Goal: Task Accomplishment & Management: Complete application form

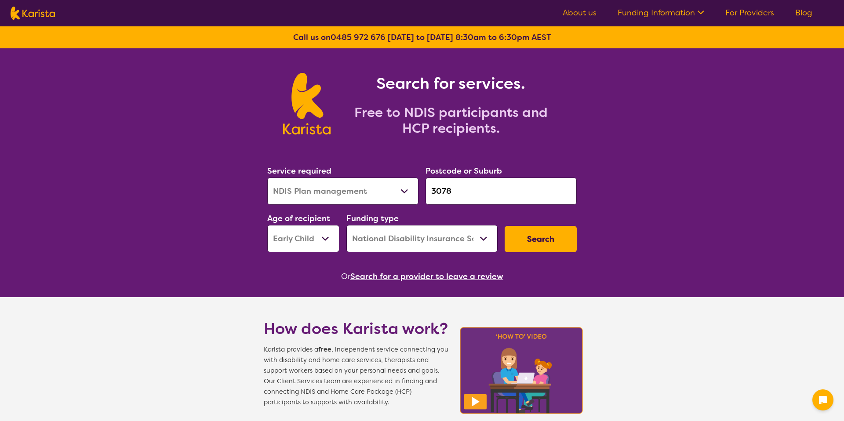
select select "NDIS Plan management"
select select "EC"
select select "NDIS"
click at [300, 195] on select "Allied Health Assistant Assessment ([MEDICAL_DATA] or [MEDICAL_DATA]) Behaviour…" at bounding box center [342, 191] width 151 height 27
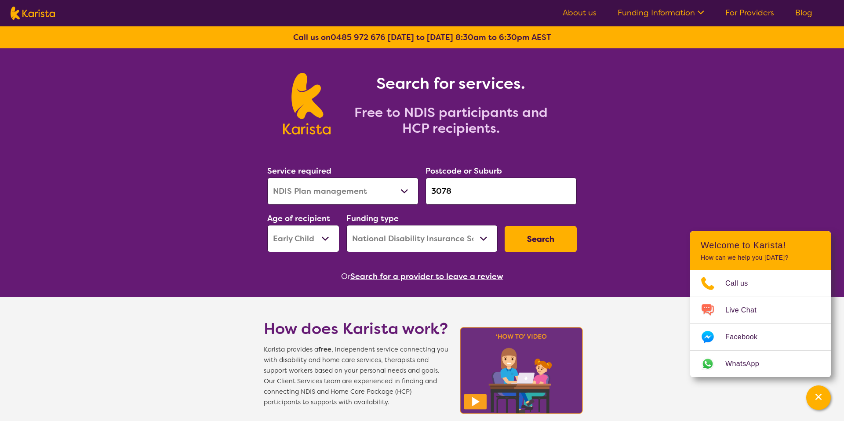
select select "Nursing services"
click at [267, 178] on select "Allied Health Assistant Assessment ([MEDICAL_DATA] or [MEDICAL_DATA]) Behaviour…" at bounding box center [342, 191] width 151 height 27
click at [452, 196] on input "3078" at bounding box center [501, 191] width 151 height 27
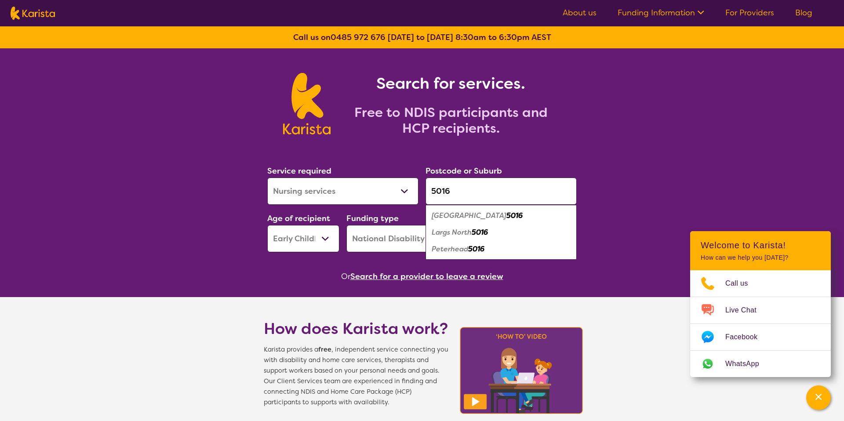
type input "5016"
click at [328, 233] on select "Early Childhood - 0 to 9 Child - 10 to 11 Adolescent - 12 to 17 Adult - 18 to 6…" at bounding box center [303, 238] width 72 height 27
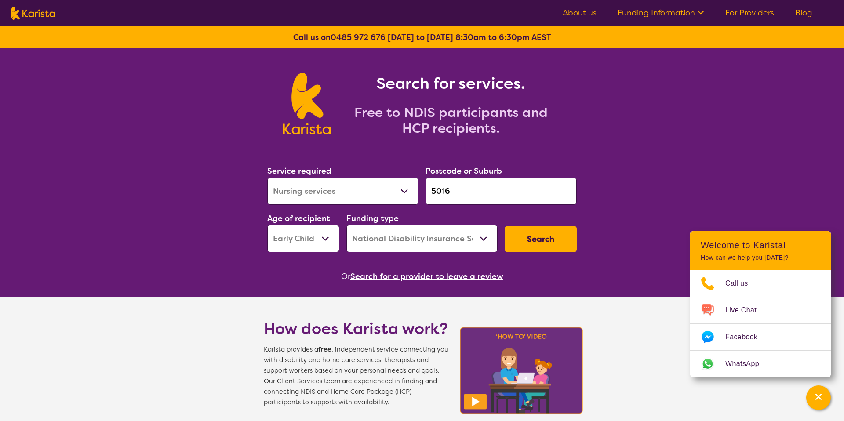
select select "CH"
click at [267, 225] on select "Early Childhood - 0 to 9 Child - 10 to 11 Adolescent - 12 to 17 Adult - 18 to 6…" at bounding box center [303, 238] width 72 height 27
click at [568, 244] on button "Search" at bounding box center [541, 239] width 72 height 26
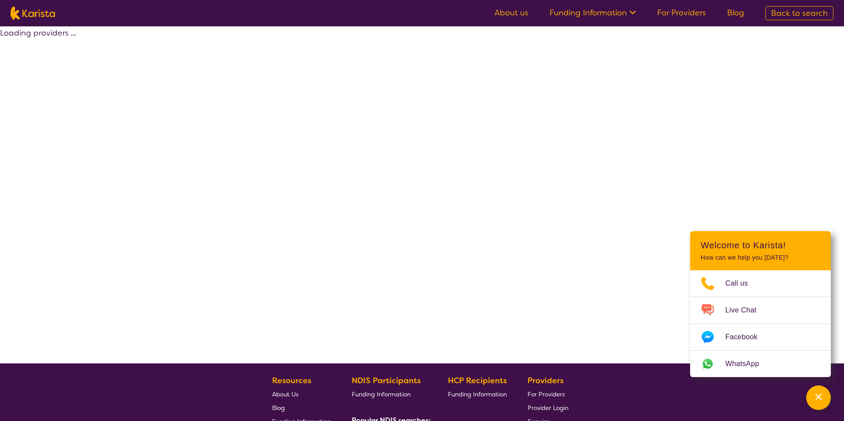
select select "by_score"
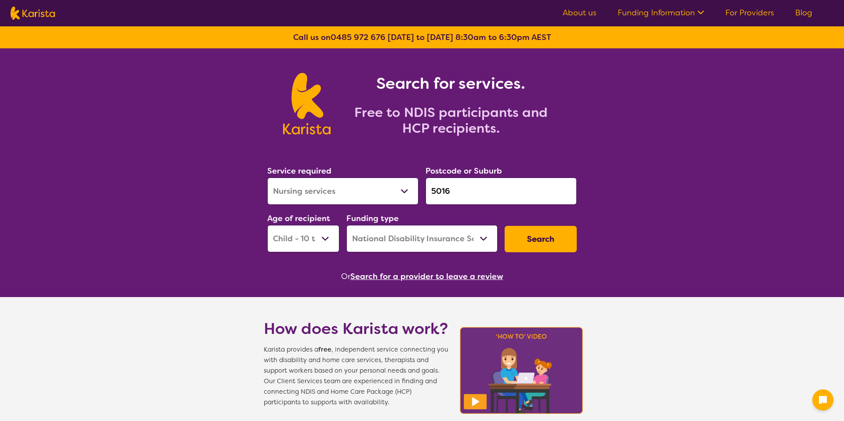
select select "Nursing services"
select select "CH"
select select "NDIS"
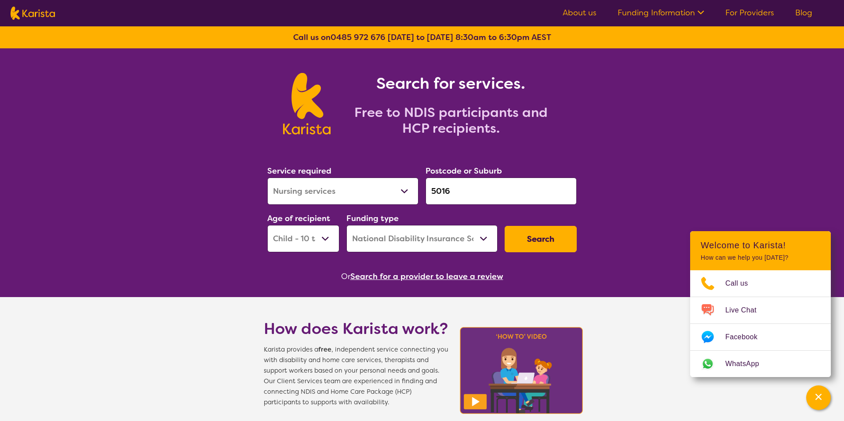
click at [528, 241] on button "Search" at bounding box center [541, 239] width 72 height 26
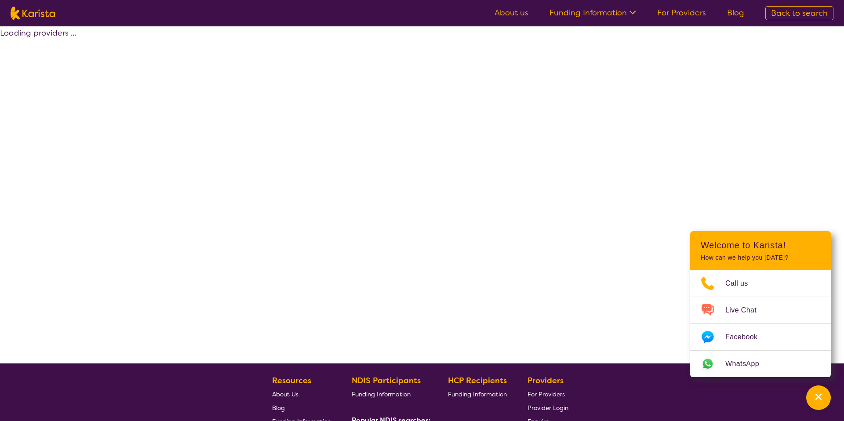
select select "by_score"
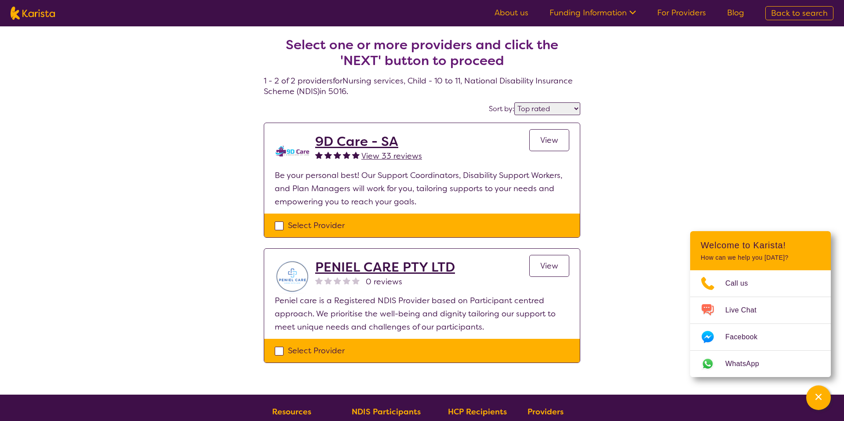
click at [455, 233] on div "Select Provider" at bounding box center [422, 226] width 316 height 24
click at [439, 224] on div "Select Provider" at bounding box center [422, 225] width 295 height 13
checkbox input "true"
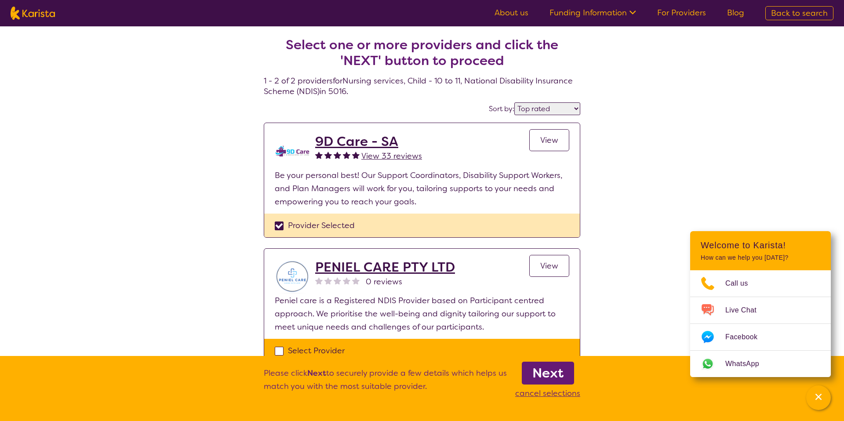
click at [531, 373] on link "Next" at bounding box center [548, 373] width 52 height 23
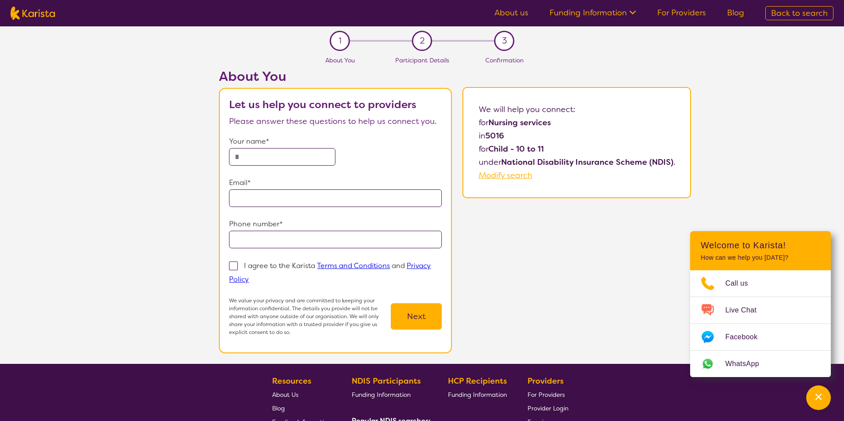
click at [784, 20] on link "Back to search" at bounding box center [799, 13] width 68 height 14
select select "Nursing services"
select select "CH"
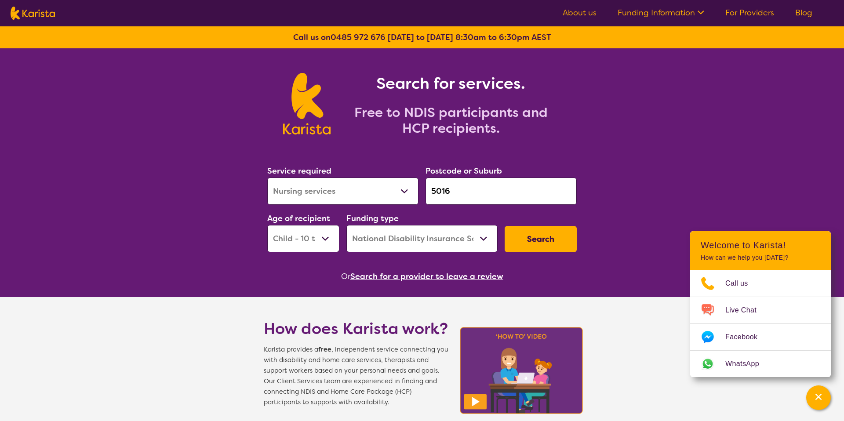
click at [379, 239] on select "Home Care Package (HCP) National Disability Insurance Scheme (NDIS) I don't know" at bounding box center [421, 238] width 151 height 27
select select "HCP"
click at [346, 225] on select "Home Care Package (HCP) National Disability Insurance Scheme (NDIS) I don't know" at bounding box center [421, 238] width 151 height 27
click at [317, 237] on select "Early Childhood - 0 to 9 Child - 10 to 11 Adolescent - 12 to 17 Adult - 18 to 6…" at bounding box center [303, 238] width 72 height 27
select select "AG"
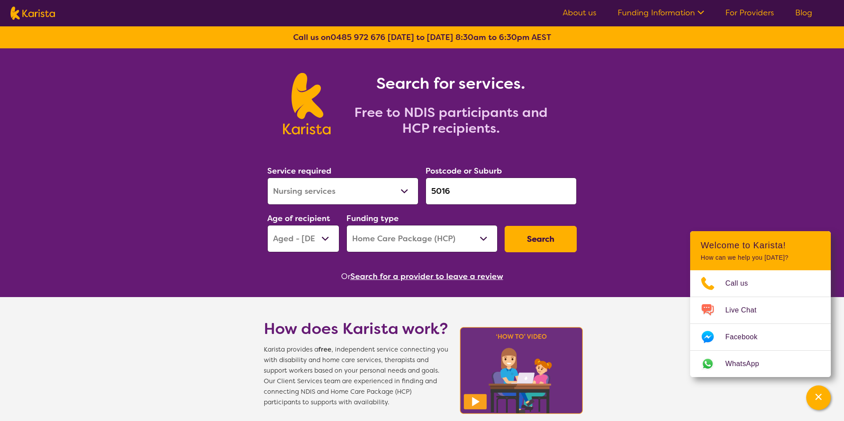
click at [267, 225] on select "Early Childhood - 0 to 9 Child - 10 to 11 Adolescent - 12 to 17 Adult - 18 to 6…" at bounding box center [303, 238] width 72 height 27
click at [541, 235] on button "Search" at bounding box center [541, 239] width 72 height 26
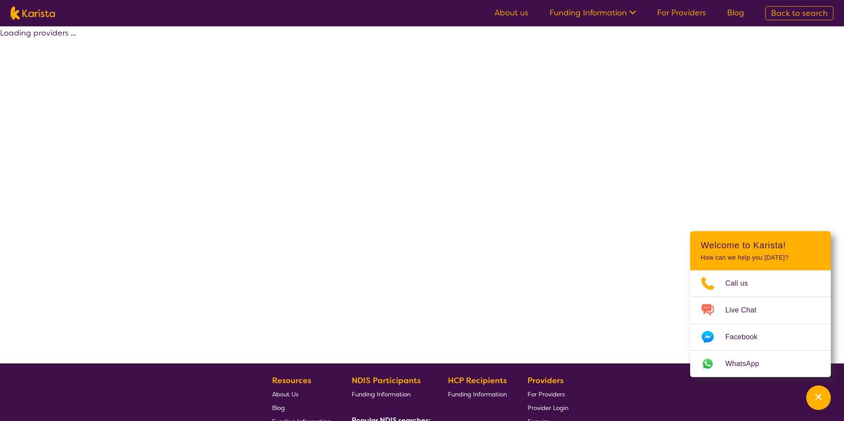
select select "HCP"
select select "Nursing services"
select select "AG"
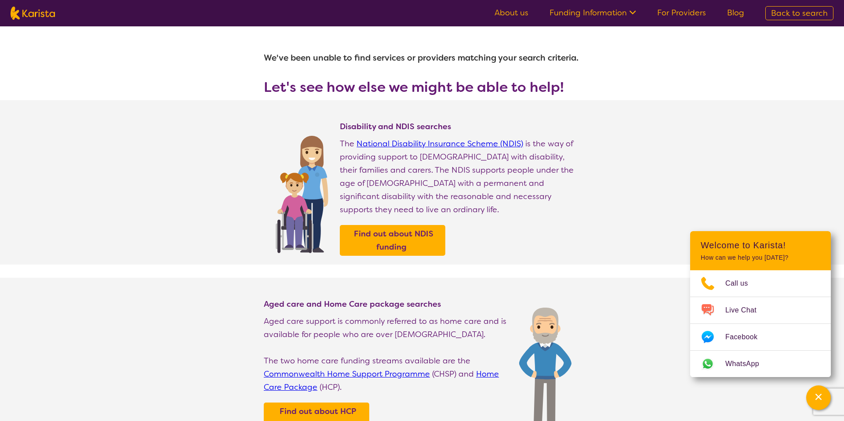
select select "Nursing services"
select select "AG"
select select "HCP"
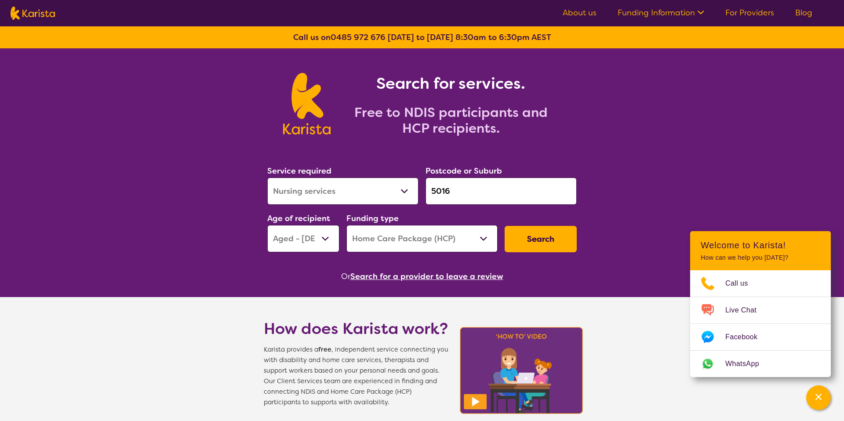
click at [311, 183] on select "Allied Health Assistant Assessment ([MEDICAL_DATA] or [MEDICAL_DATA]) Behaviour…" at bounding box center [342, 191] width 151 height 27
select select "[MEDICAL_DATA]"
click at [267, 178] on select "Allied Health Assistant Assessment ([MEDICAL_DATA] or [MEDICAL_DATA]) Behaviour…" at bounding box center [342, 191] width 151 height 27
click at [508, 238] on button "Search" at bounding box center [541, 239] width 72 height 26
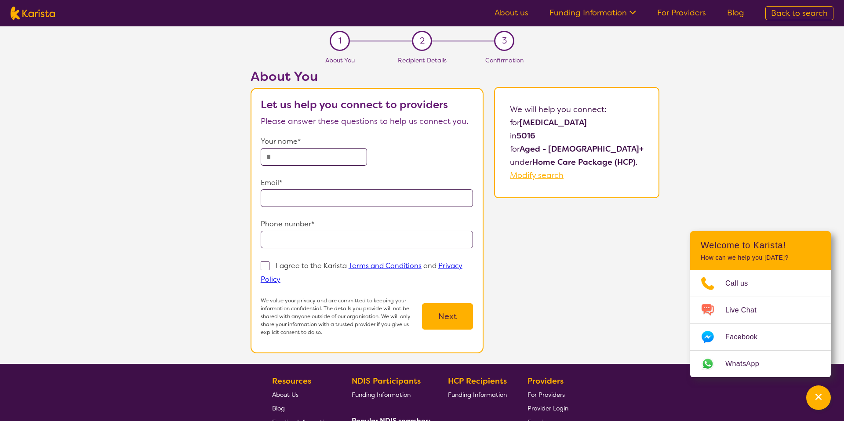
click at [414, 63] on span "Recipient Details" at bounding box center [422, 60] width 49 height 8
